Goal: Ask a question

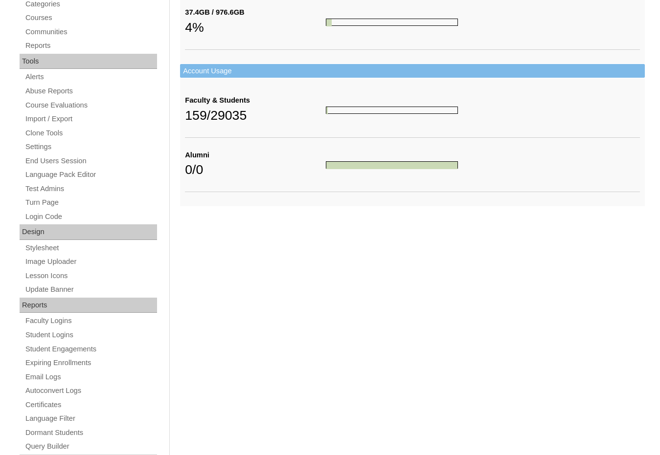
scroll to position [356, 0]
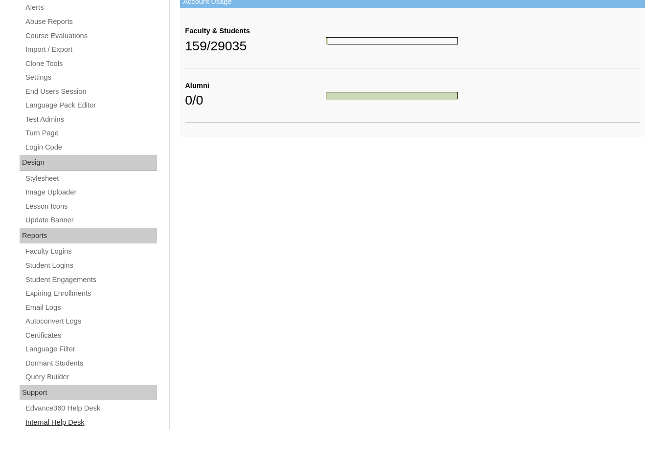
click at [71, 421] on link "Internal Help Desk" at bounding box center [90, 423] width 133 height 12
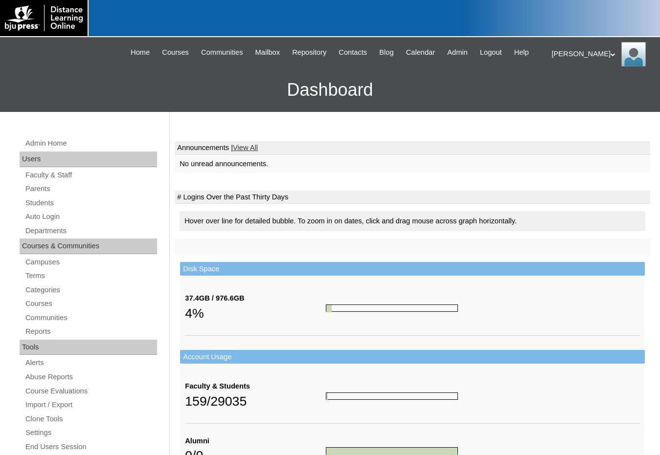
scroll to position [356, 0]
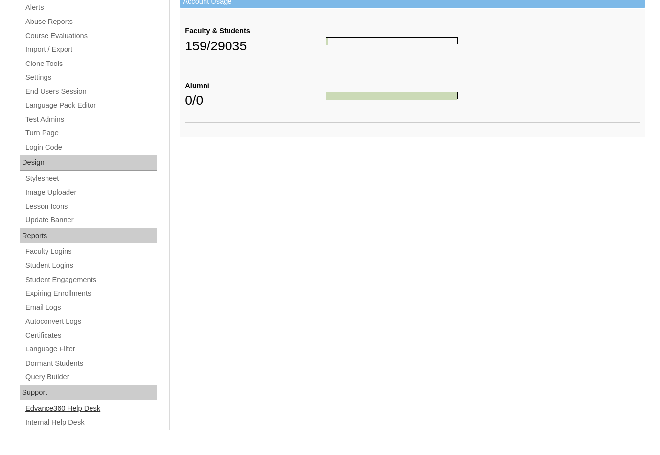
click at [98, 405] on link "Edvance360 Help Desk" at bounding box center [90, 409] width 133 height 12
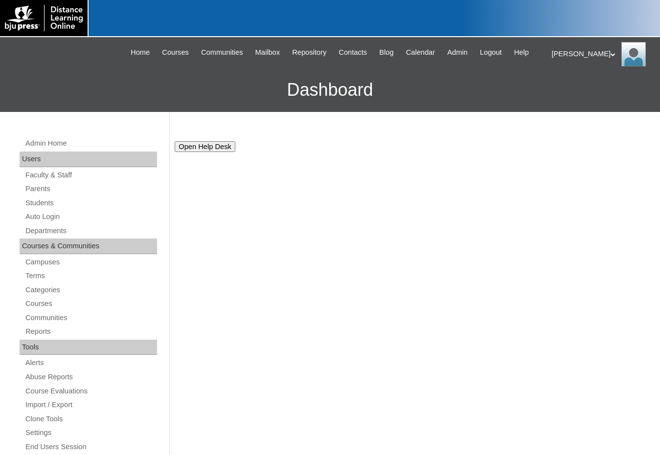
click at [212, 142] on input "Open Help Desk" at bounding box center [205, 146] width 61 height 11
